Goal: Task Accomplishment & Management: Use online tool/utility

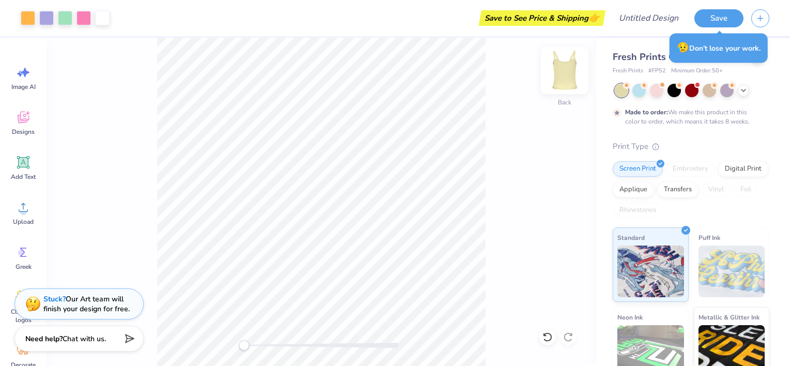
click at [562, 75] on img at bounding box center [564, 70] width 41 height 41
click at [562, 75] on img at bounding box center [564, 70] width 21 height 21
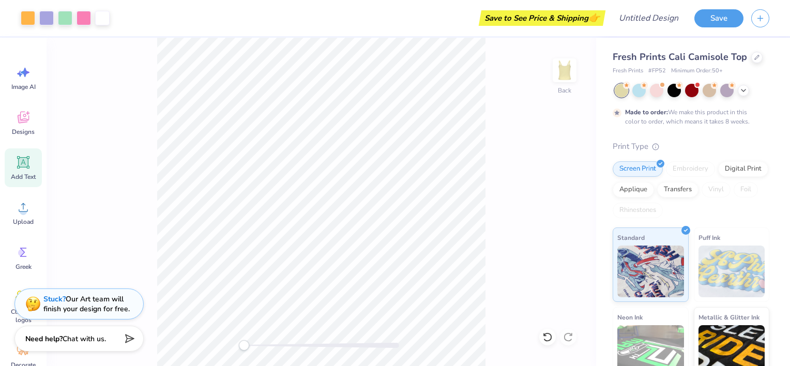
click at [21, 160] on icon at bounding box center [24, 163] width 10 height 10
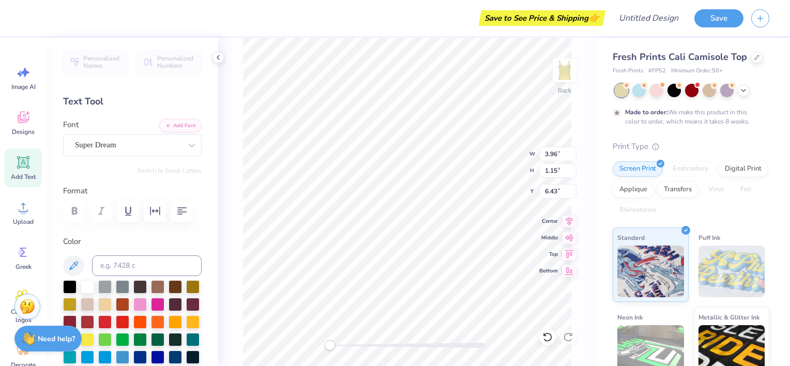
scroll to position [8, 1]
type textarea "TXT"
type input "3.05"
type input "1.14"
click at [424, 231] on li "Delete" at bounding box center [464, 234] width 81 height 20
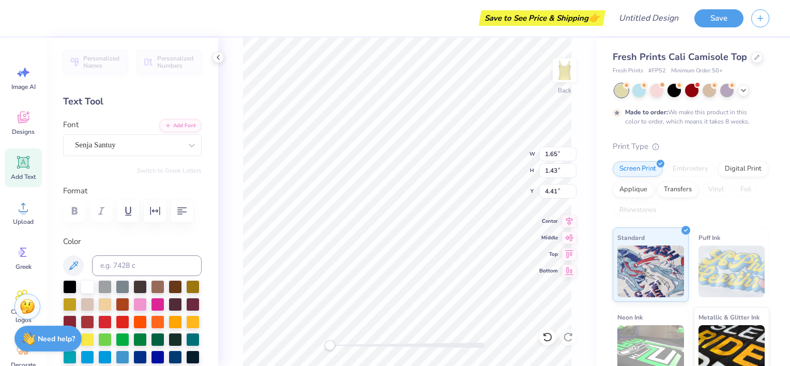
type textarea "Big"
type textarea "Auntie"
type textarea "G-Big"
type textarea "g"
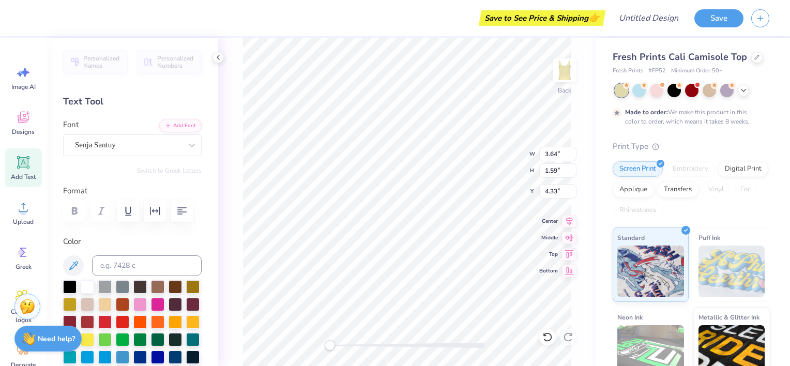
scroll to position [8, 2]
click at [30, 166] on icon at bounding box center [24, 162] width 16 height 16
type textarea "T"
type textarea "l"
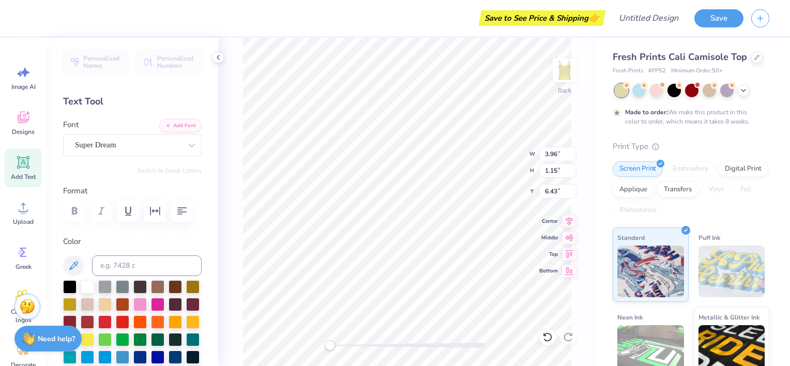
scroll to position [7, 1]
type textarea "Lil"
type input "1.85"
click at [138, 151] on div at bounding box center [128, 145] width 106 height 14
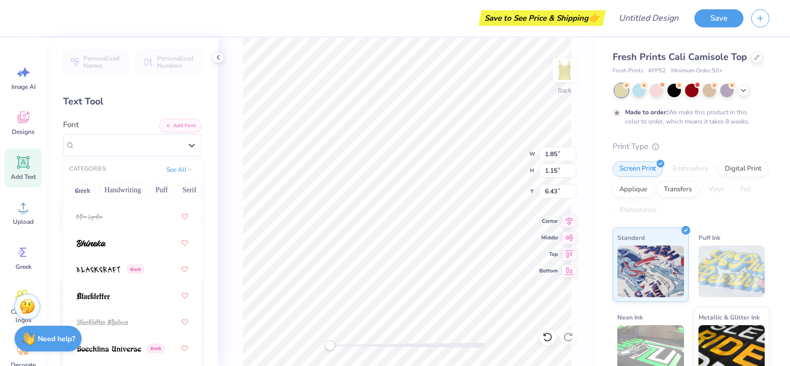
scroll to position [731, 0]
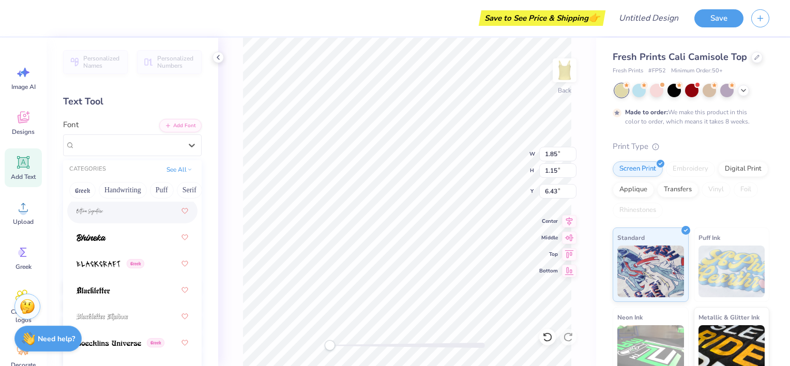
click at [128, 209] on div at bounding box center [132, 211] width 112 height 19
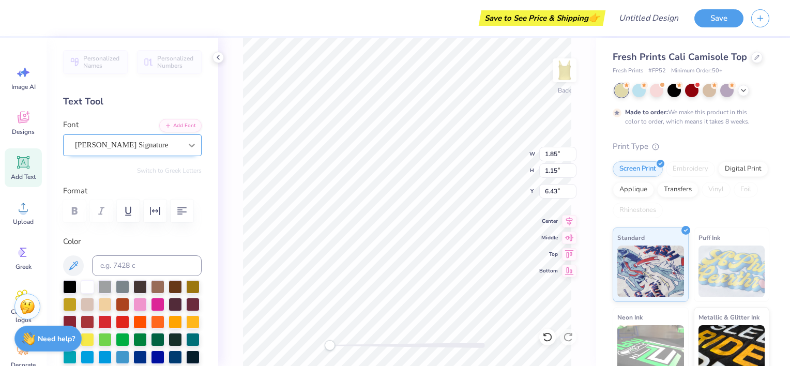
click at [187, 145] on icon at bounding box center [192, 145] width 10 height 10
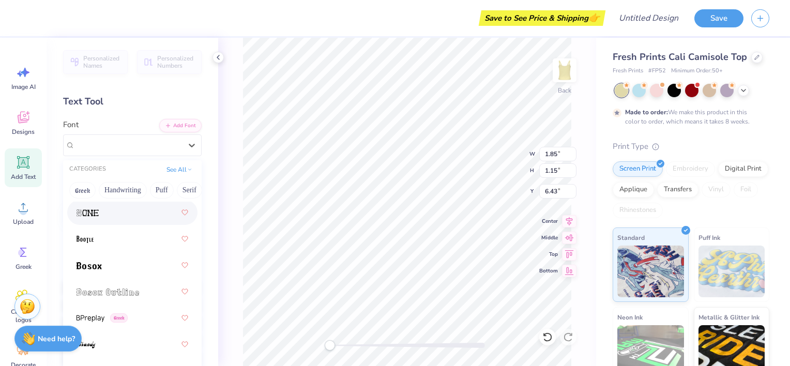
scroll to position [940, 0]
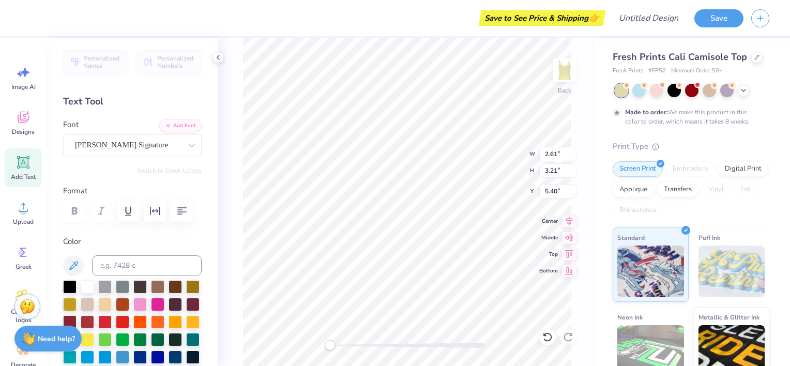
type input "1.12"
type input "1.38"
type input "7.22"
click at [218, 57] on icon at bounding box center [218, 57] width 8 height 8
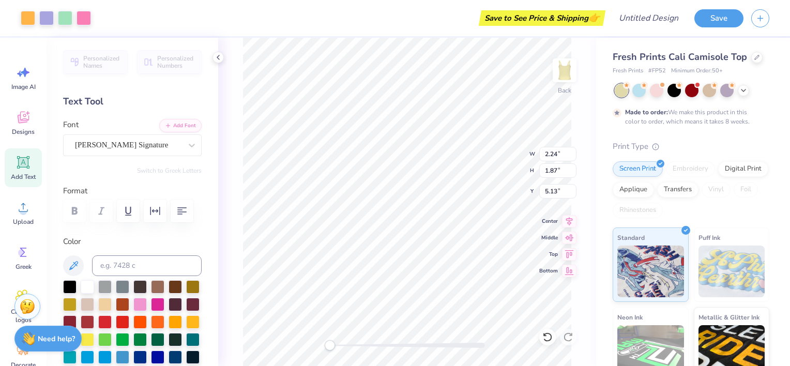
type input "2.24"
type input "1.87"
type input "5.13"
type input "5.74"
type input "1.08"
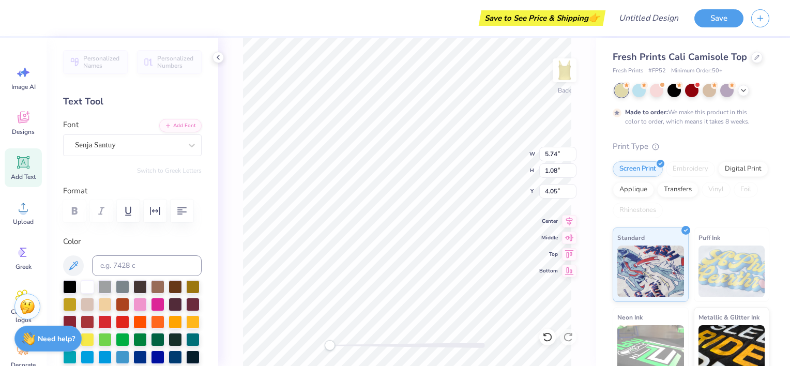
type input "4.05"
type input "5.74"
type input "1.08"
type input "4.05"
